Goal: Find specific page/section: Find specific page/section

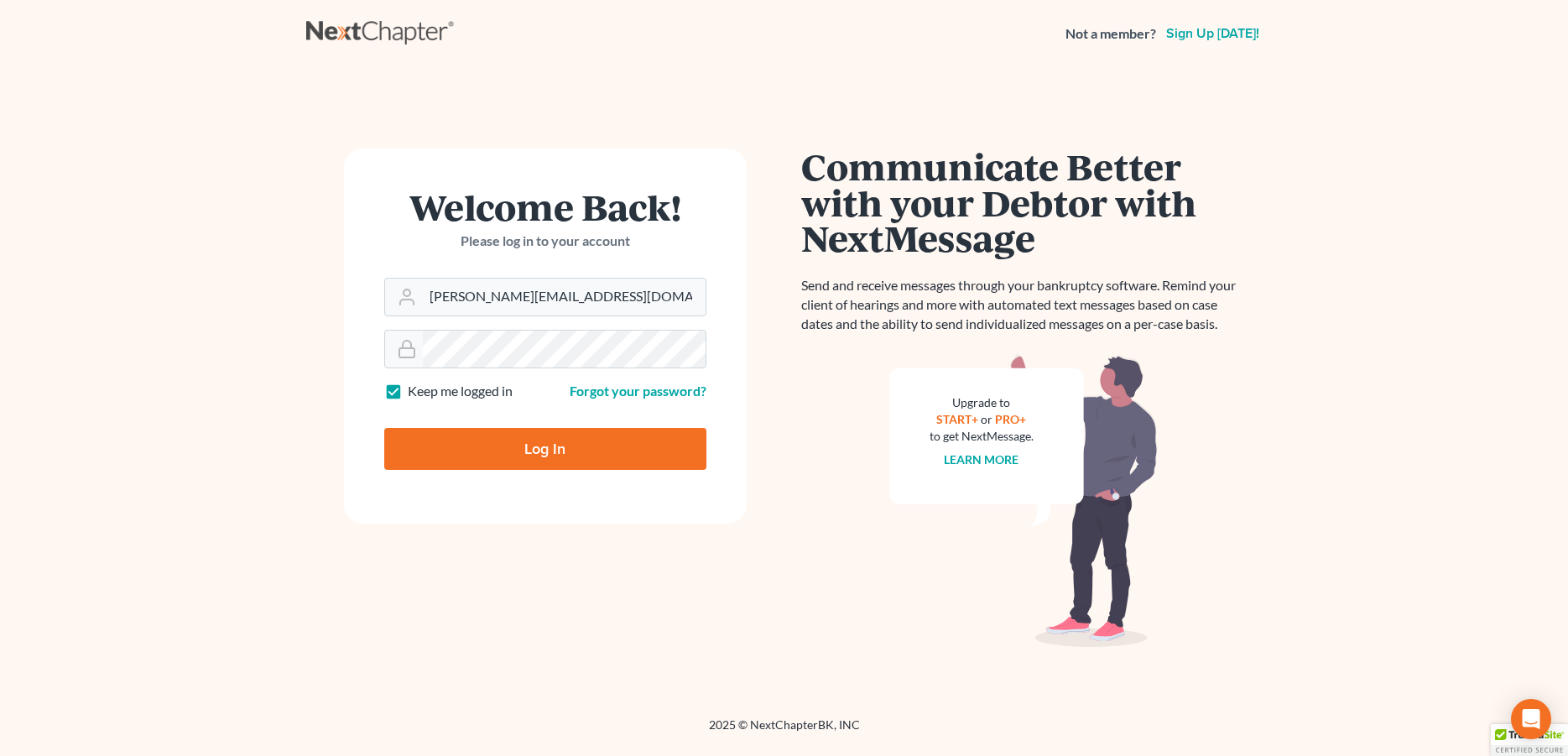
type input "donna@hollandlaw970.com"
click at [444, 461] on input "Log In" at bounding box center [545, 449] width 323 height 42
type input "Thinking..."
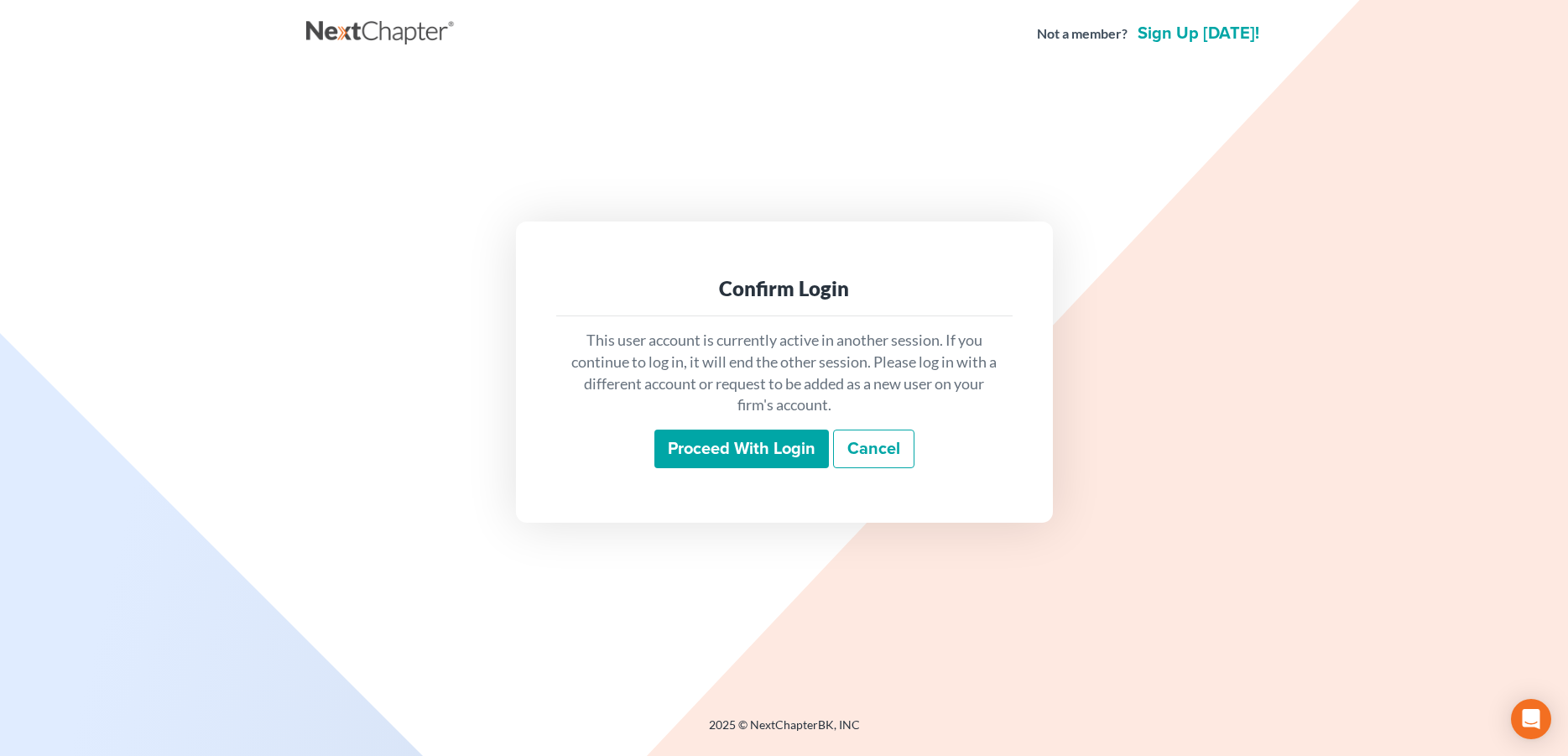
click at [718, 451] on input "Proceed with login" at bounding box center [741, 449] width 175 height 38
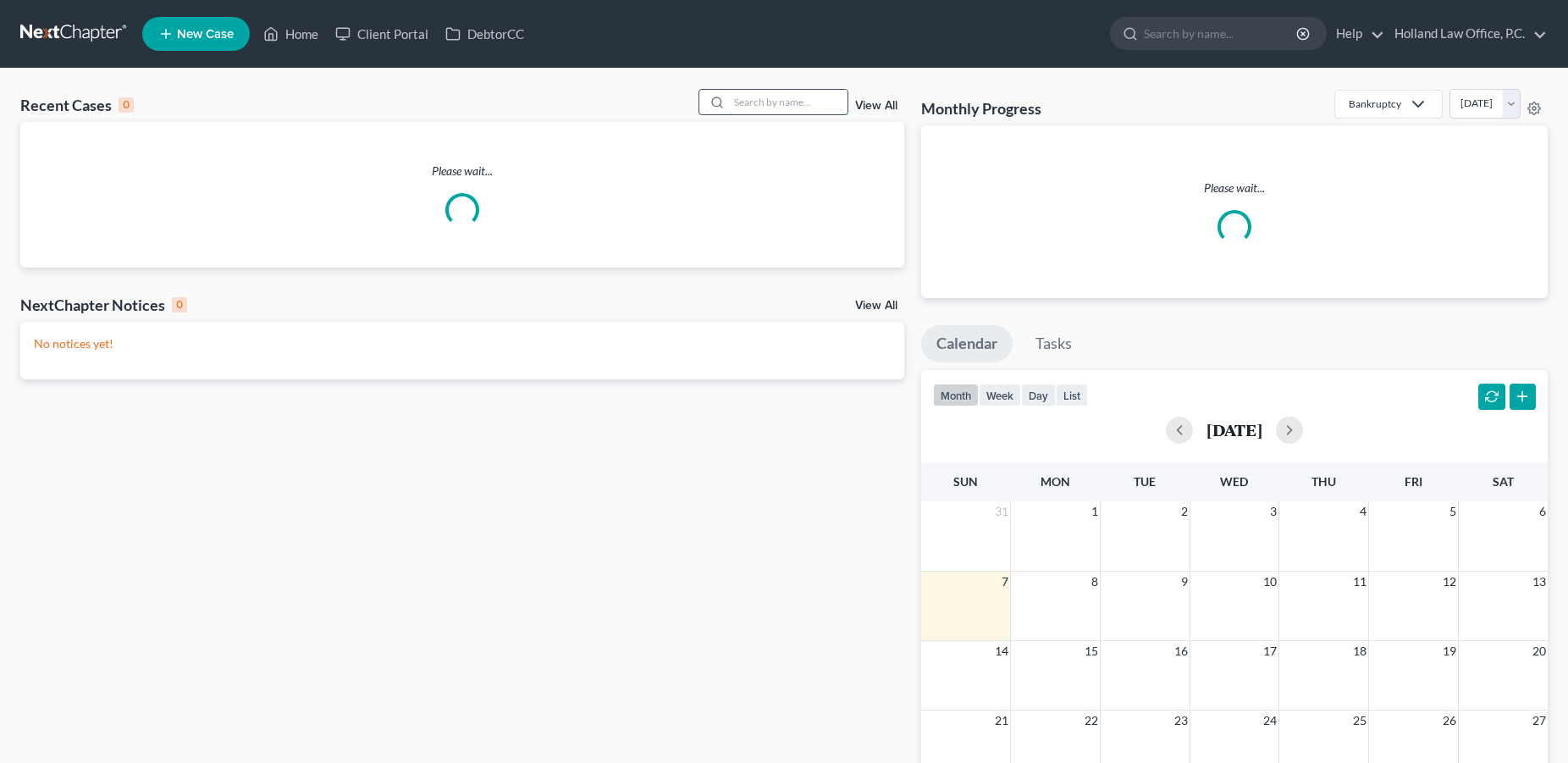
click at [746, 109] on input "search" at bounding box center [788, 101] width 119 height 25
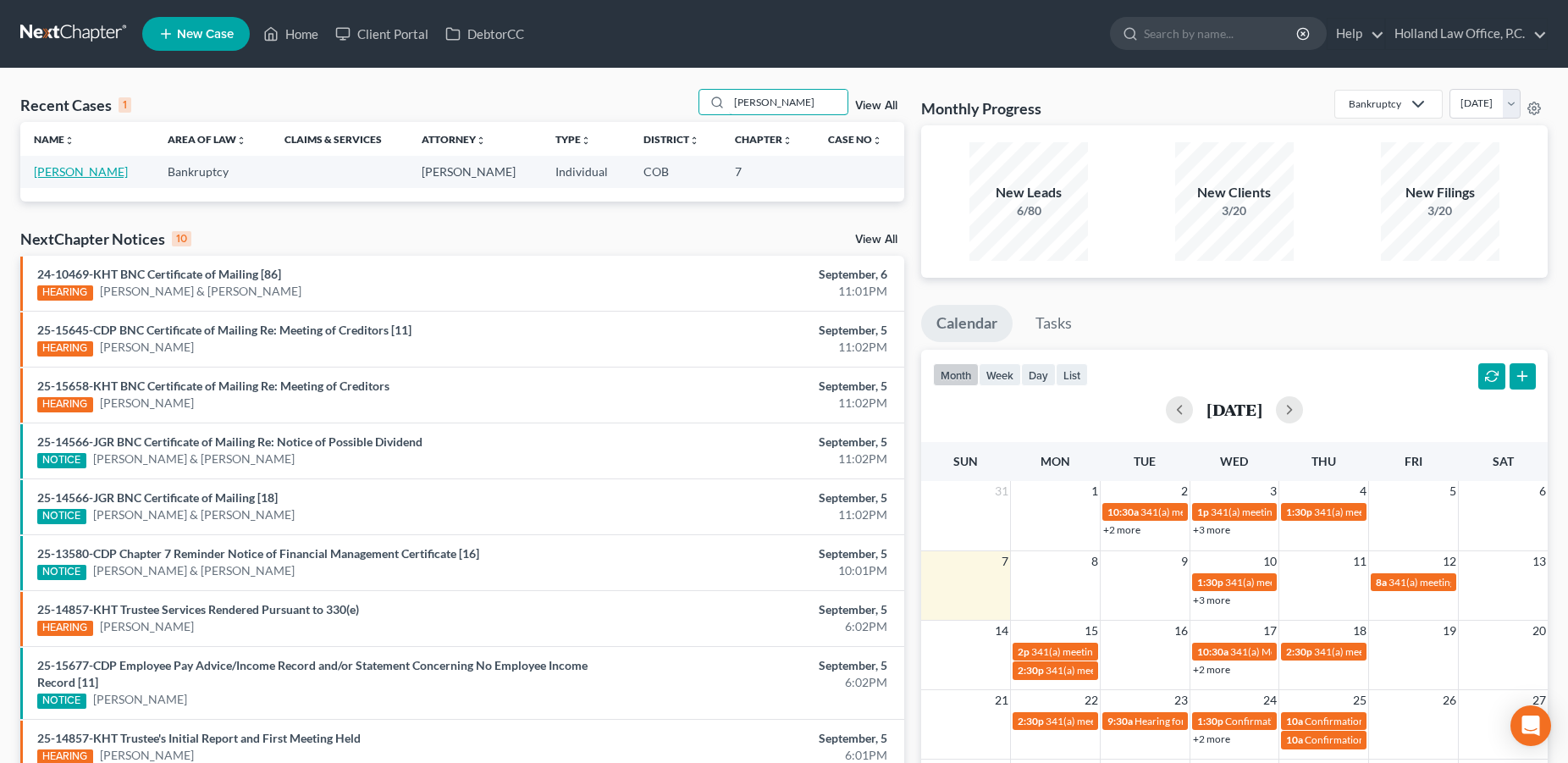
type input "[PERSON_NAME]"
click at [61, 171] on link "[PERSON_NAME]" at bounding box center [81, 172] width 94 height 15
click at [72, 171] on link "[PERSON_NAME]" at bounding box center [81, 172] width 94 height 15
